Goal: Information Seeking & Learning: Learn about a topic

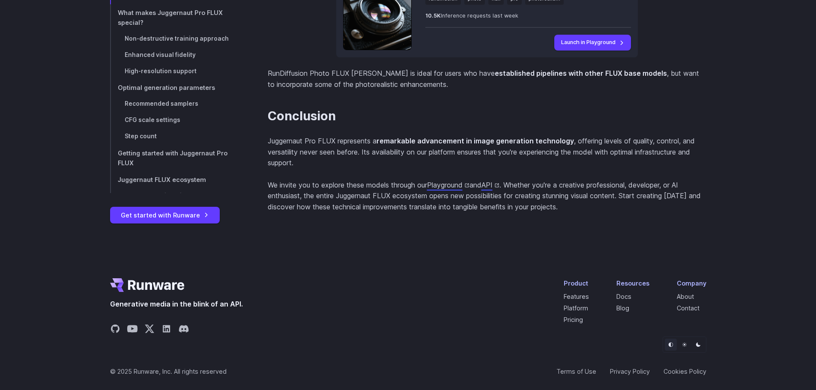
scroll to position [3878, 0]
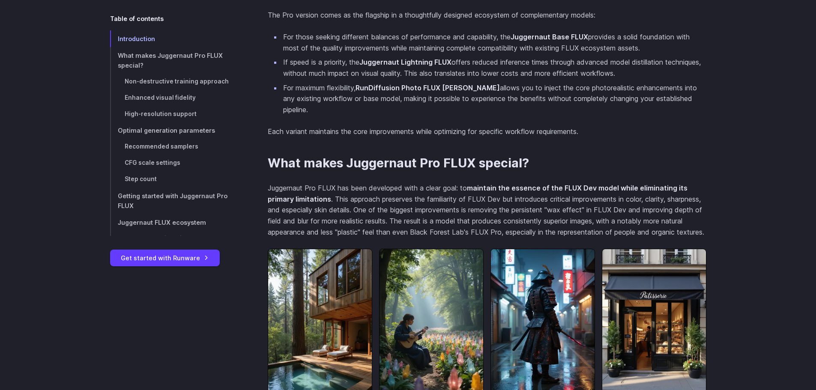
scroll to position [685, 0]
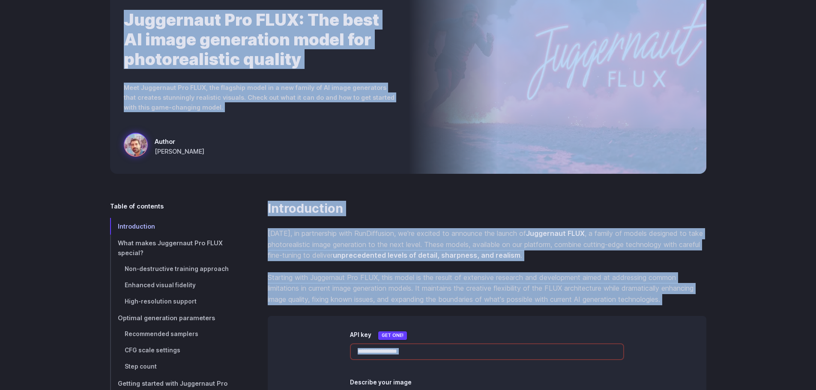
drag, startPoint x: 511, startPoint y: 27, endPoint x: 528, endPoint y: 29, distance: 17.3
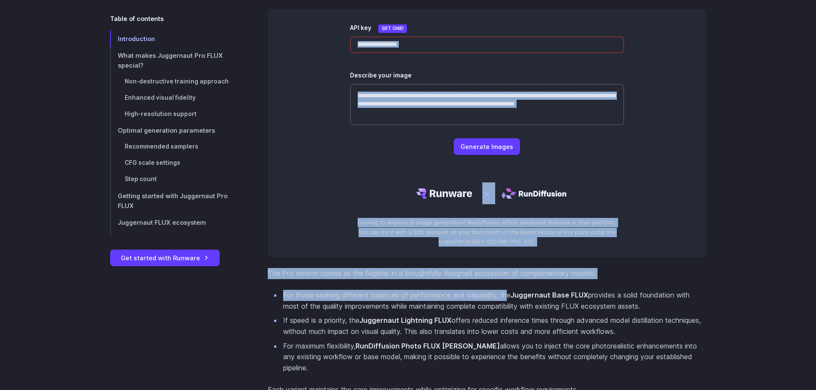
scroll to position [605, 0]
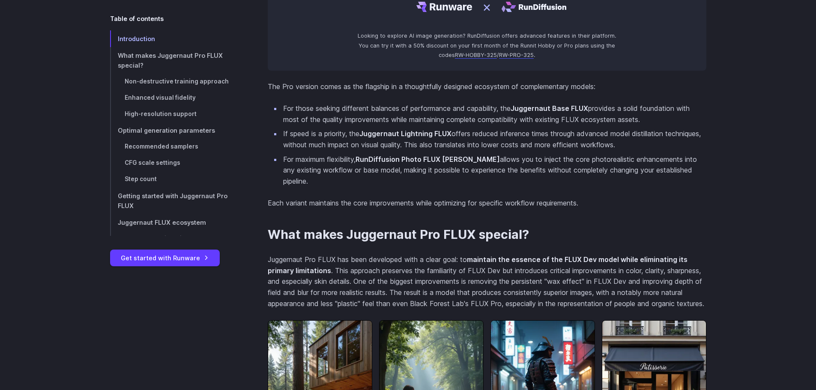
drag, startPoint x: 705, startPoint y: 135, endPoint x: 699, endPoint y: 131, distance: 7.1
click at [706, 134] on li "If speed is a priority, the Juggernaut Lightning FLUX offers reduced inference …" at bounding box center [493, 139] width 425 height 22
drag, startPoint x: 517, startPoint y: 109, endPoint x: 594, endPoint y: 105, distance: 77.2
click at [594, 105] on li "For those seeking different balances of performance and capability, the Juggern…" at bounding box center [493, 114] width 425 height 22
copy li "Juggernaut Base FLUX"
